Goal: Obtain resource: Obtain resource

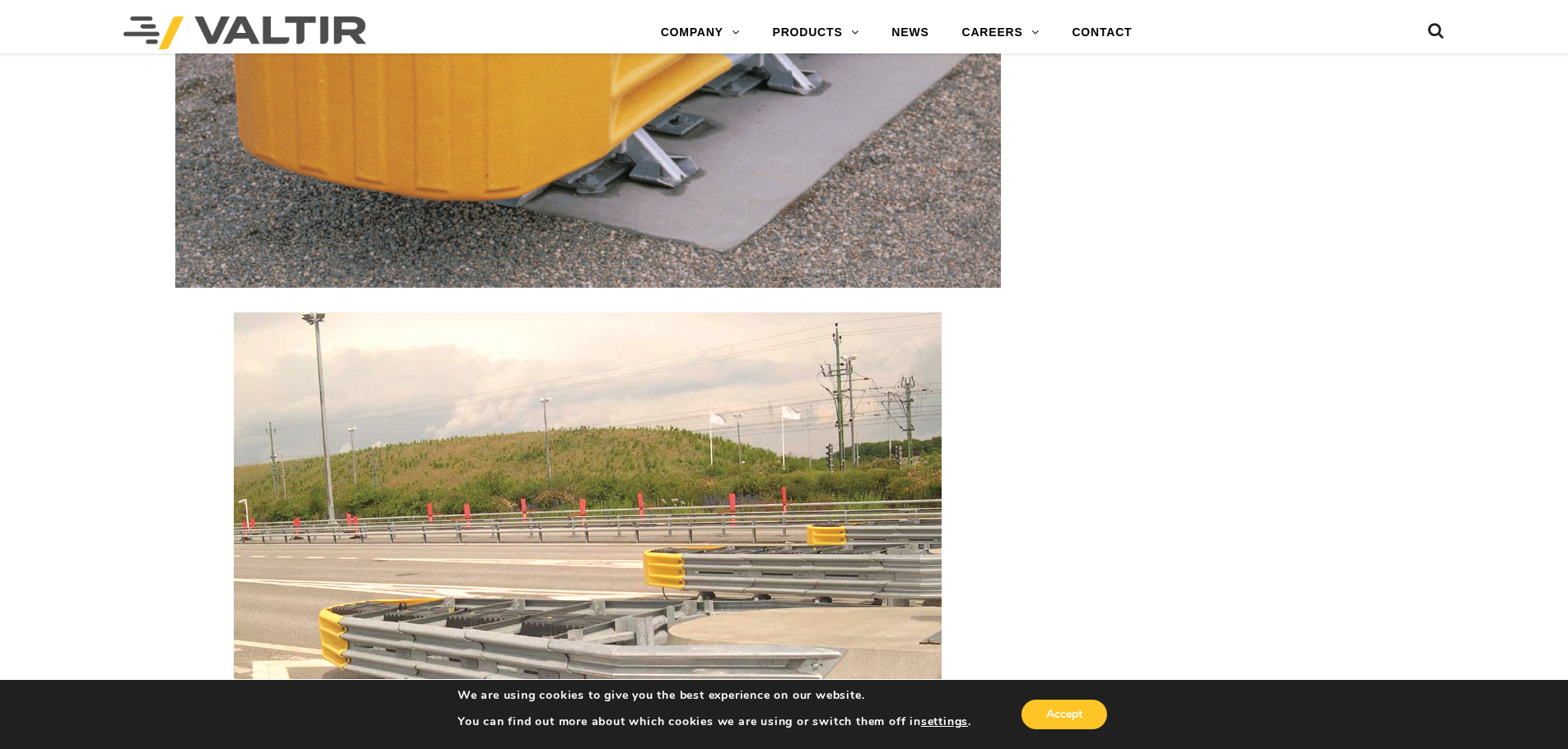
scroll to position [2632, 0]
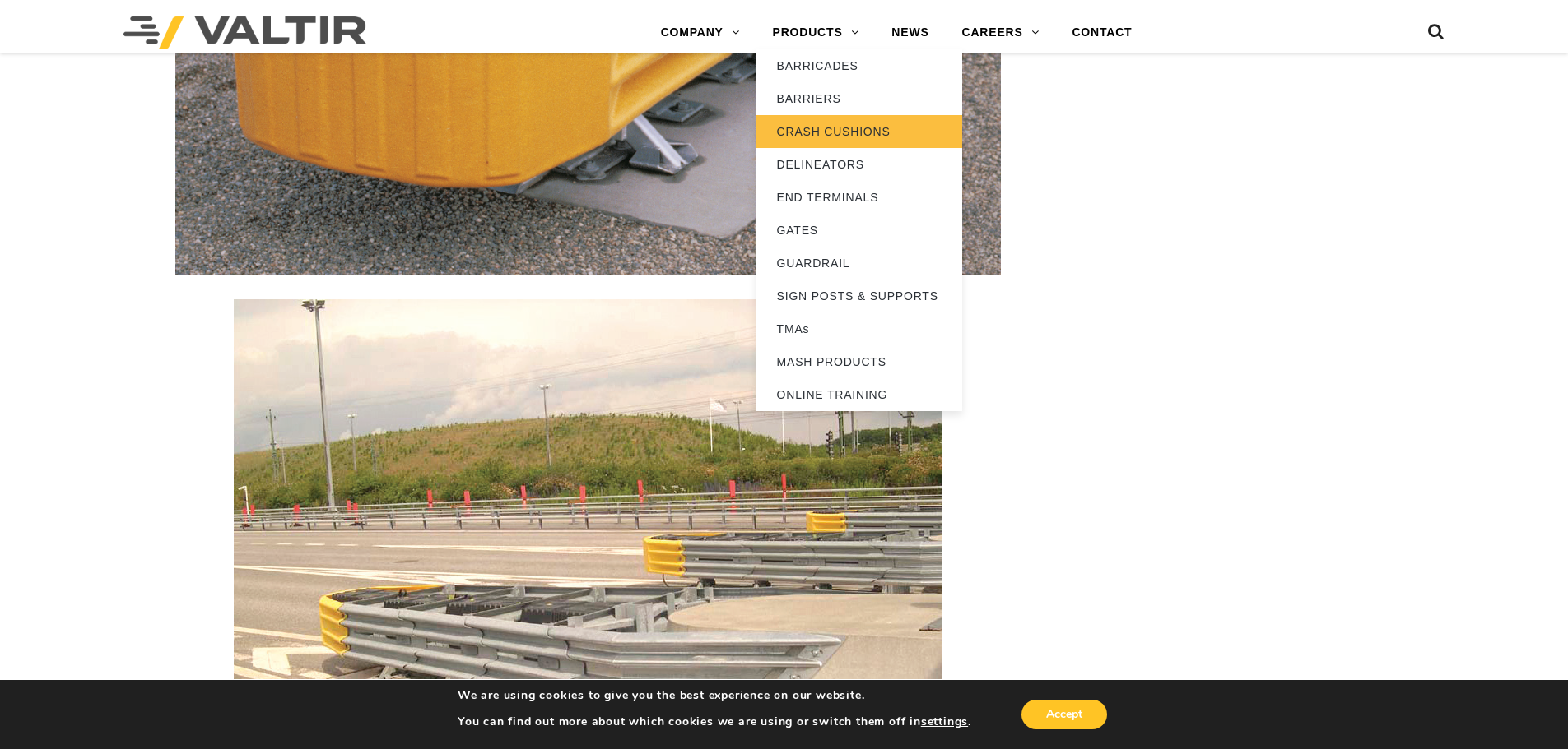
click at [855, 132] on link "CRASH CUSHIONS" at bounding box center [858, 132] width 206 height 33
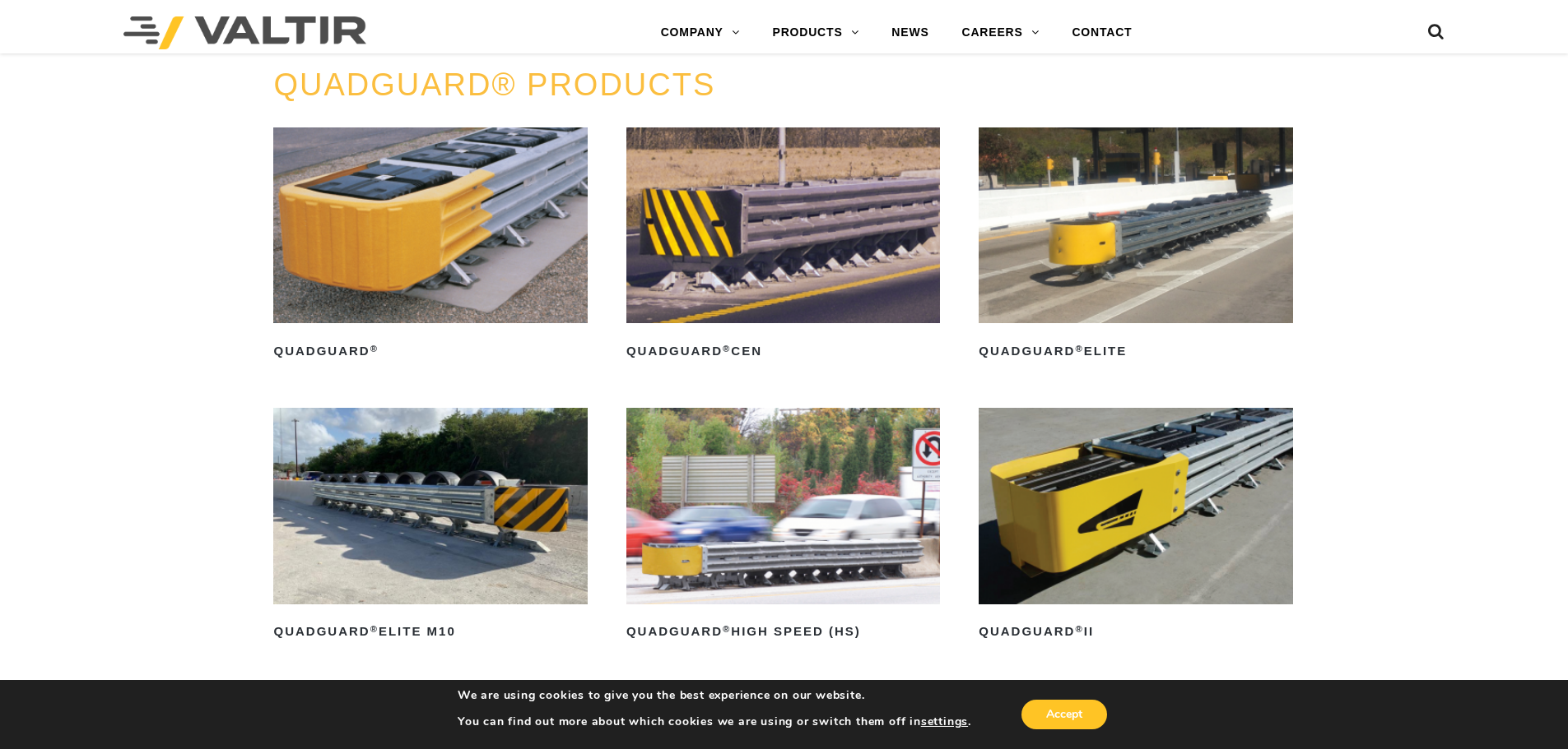
scroll to position [1152, 0]
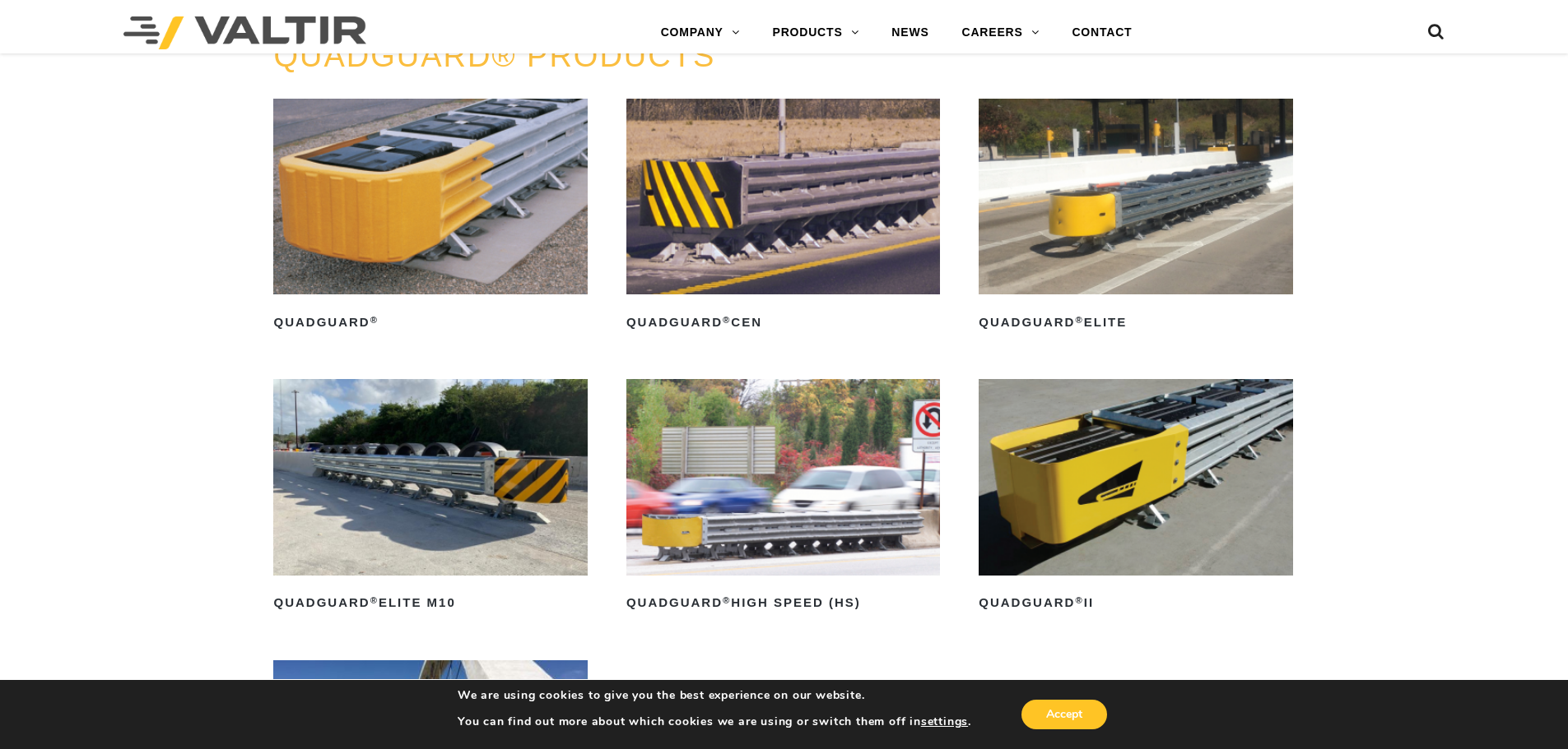
click at [1152, 441] on img at bounding box center [1136, 477] width 314 height 195
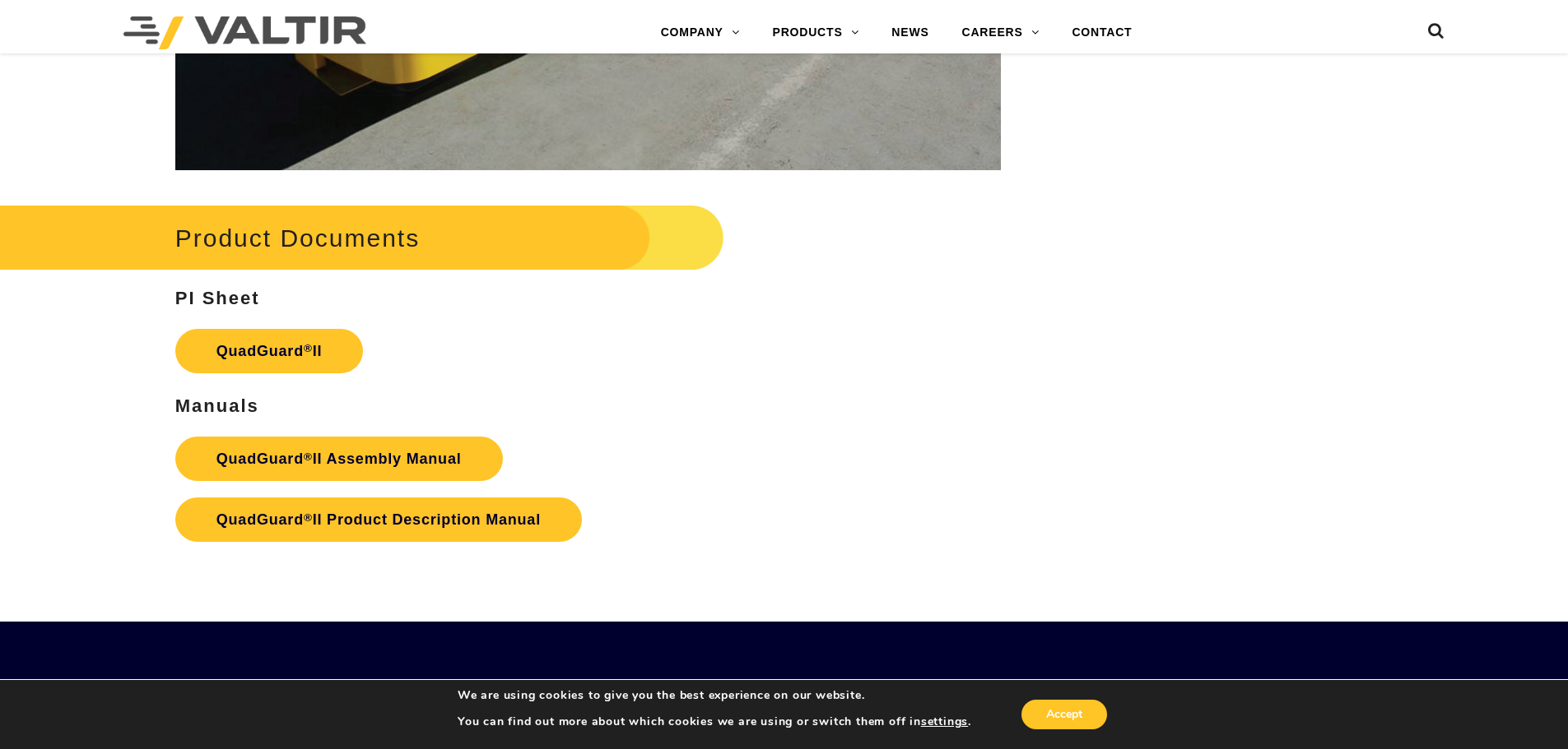
scroll to position [3208, 0]
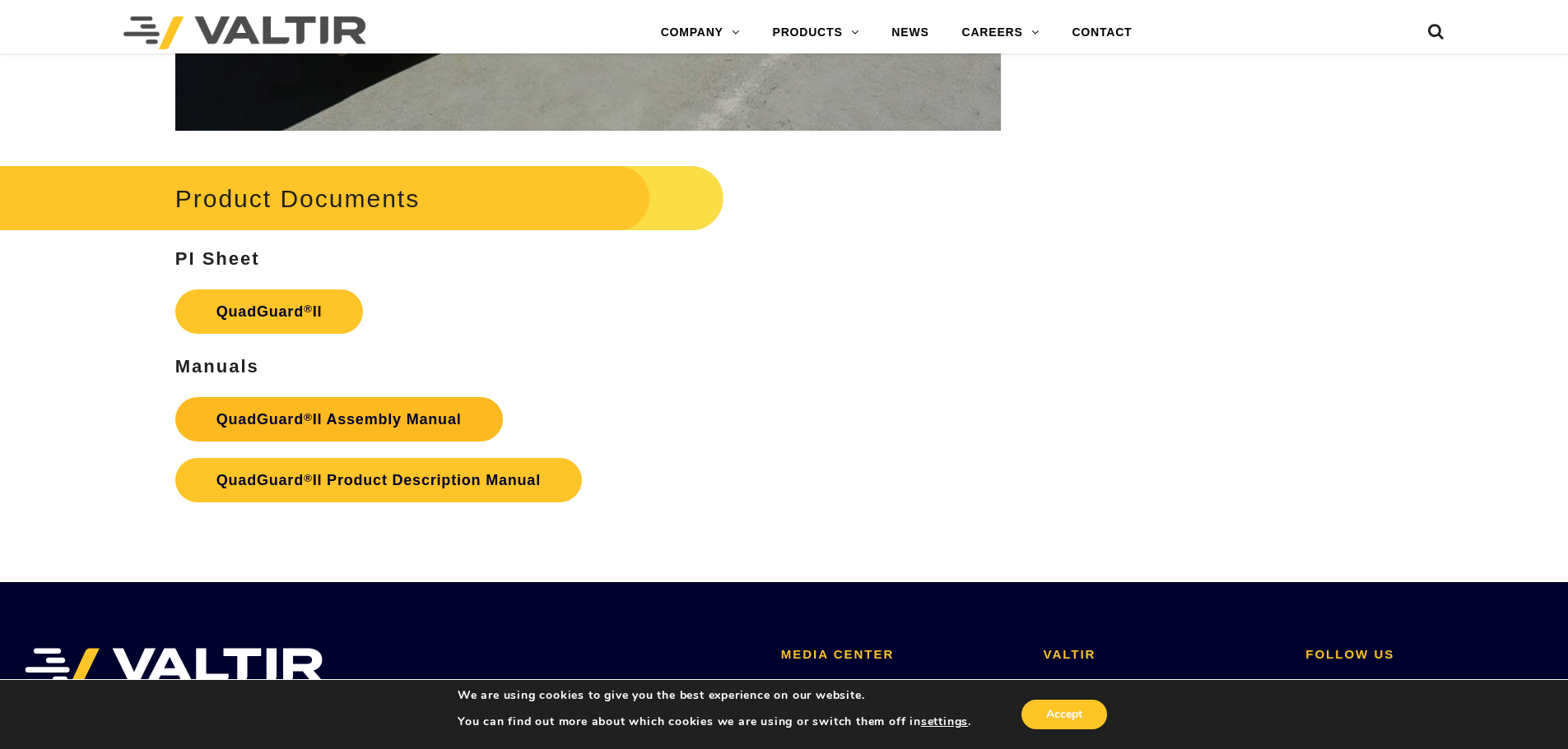
click at [327, 412] on strong "QuadGuard ® II Assembly Manual" at bounding box center [338, 420] width 245 height 17
